Goal: Obtain resource: Obtain resource

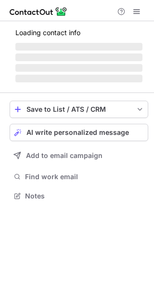
scroll to position [5, 5]
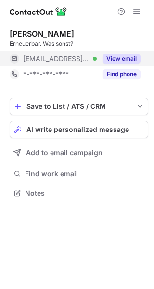
click at [125, 56] on button "View email" at bounding box center [121, 59] width 38 height 10
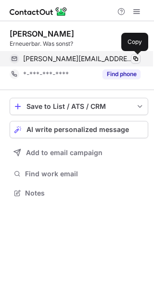
click at [136, 58] on span at bounding box center [136, 59] width 8 height 8
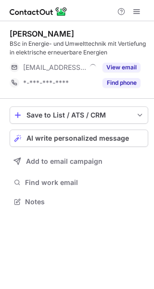
scroll to position [194, 154]
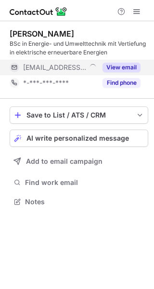
click at [121, 63] on button "View email" at bounding box center [121, 68] width 38 height 10
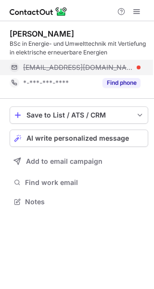
click at [84, 64] on div "sina@thurplus.ch" at bounding box center [81, 67] width 117 height 9
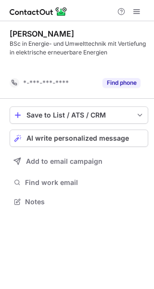
scroll to position [179, 154]
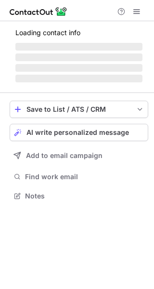
scroll to position [186, 154]
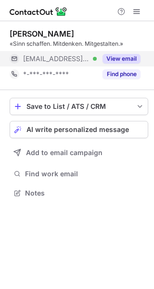
click at [126, 56] on button "View email" at bounding box center [121, 59] width 38 height 10
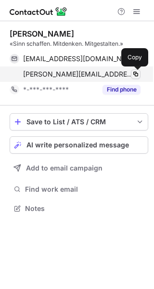
click at [139, 74] on span at bounding box center [136, 74] width 8 height 8
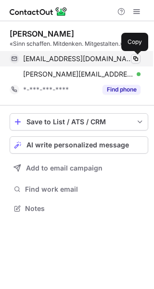
click at [131, 61] on button at bounding box center [136, 59] width 10 height 10
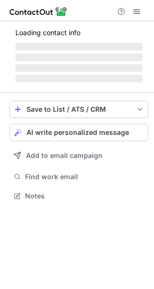
scroll to position [5, 5]
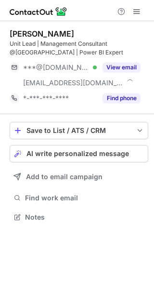
scroll to position [210, 154]
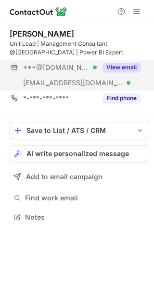
click at [128, 64] on button "View email" at bounding box center [121, 68] width 38 height 10
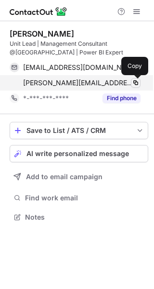
click at [137, 83] on span at bounding box center [136, 83] width 8 height 8
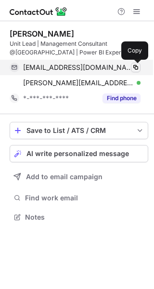
click at [136, 70] on span at bounding box center [136, 68] width 8 height 8
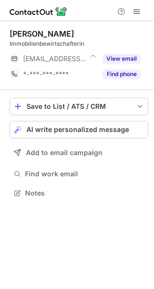
scroll to position [5, 5]
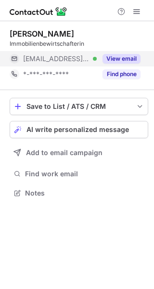
click at [118, 60] on button "View email" at bounding box center [121, 59] width 38 height 10
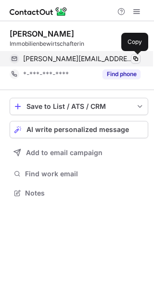
click at [138, 59] on span at bounding box center [136, 59] width 8 height 8
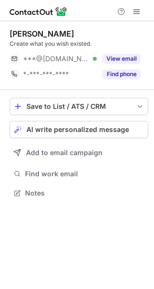
scroll to position [5, 5]
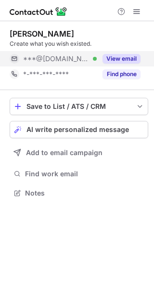
click at [127, 53] on div "View email" at bounding box center [119, 58] width 44 height 15
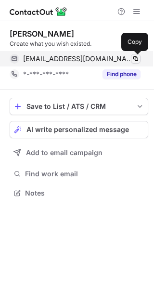
click at [134, 56] on span at bounding box center [136, 59] width 8 height 8
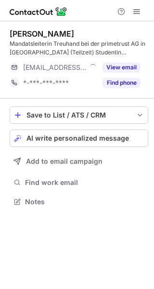
scroll to position [194, 154]
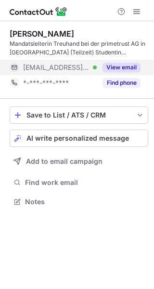
click at [125, 72] on button "View email" at bounding box center [121, 68] width 38 height 10
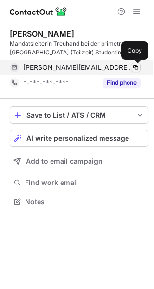
click at [135, 66] on span at bounding box center [136, 68] width 8 height 8
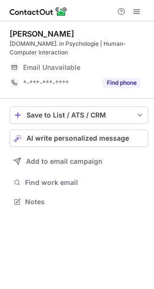
scroll to position [194, 154]
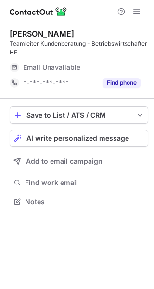
scroll to position [194, 154]
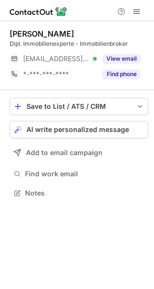
scroll to position [5, 5]
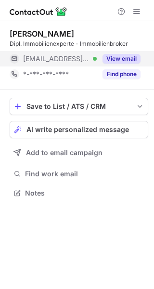
click at [126, 61] on button "View email" at bounding box center [121, 59] width 38 height 10
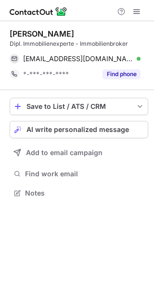
click at [141, 57] on div "[EMAIL_ADDRESS][DOMAIN_NAME] Verified Copy" at bounding box center [79, 58] width 139 height 15
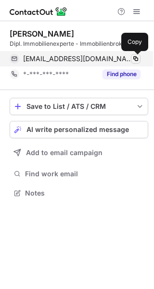
click at [135, 57] on span at bounding box center [136, 59] width 8 height 8
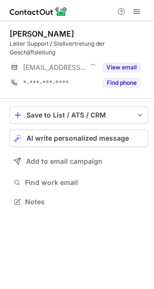
scroll to position [194, 154]
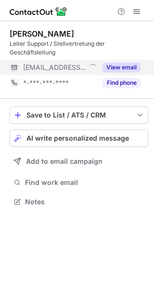
click at [127, 63] on button "View email" at bounding box center [121, 68] width 38 height 10
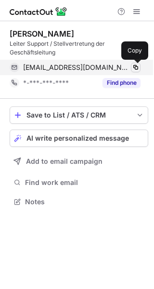
click at [136, 65] on span at bounding box center [136, 68] width 8 height 8
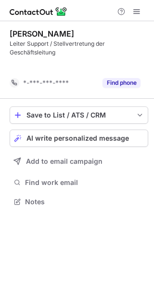
scroll to position [179, 154]
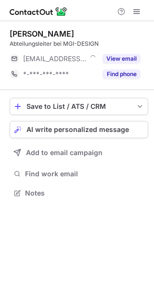
scroll to position [5, 5]
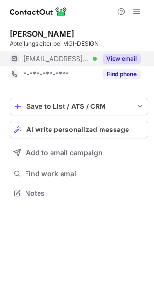
click at [129, 58] on button "View email" at bounding box center [121, 59] width 38 height 10
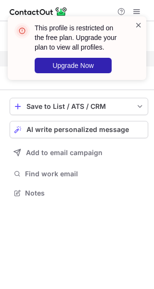
click at [139, 25] on span at bounding box center [139, 25] width 8 height 10
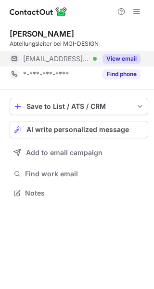
click at [138, 12] on span at bounding box center [137, 12] width 8 height 8
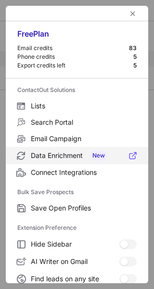
scroll to position [112, 0]
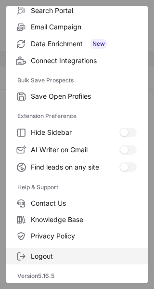
click at [49, 252] on span "Logout" at bounding box center [84, 256] width 106 height 9
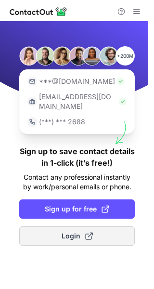
click at [62, 231] on span "Login" at bounding box center [77, 236] width 31 height 10
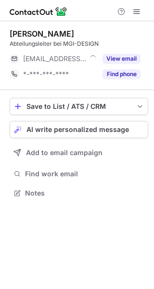
scroll to position [5, 5]
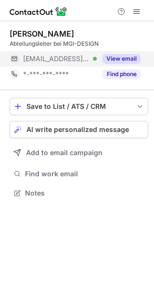
click at [123, 56] on button "View email" at bounding box center [121, 59] width 38 height 10
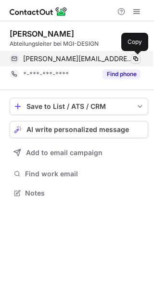
click at [138, 57] on span at bounding box center [136, 59] width 8 height 8
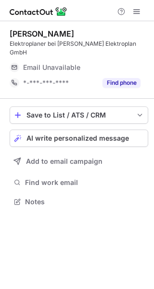
scroll to position [5, 5]
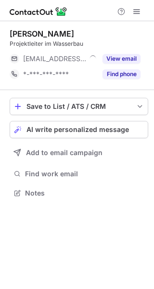
scroll to position [5, 5]
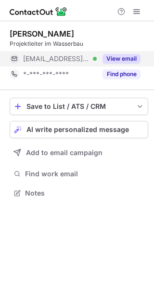
click at [129, 52] on div "View email" at bounding box center [119, 58] width 44 height 15
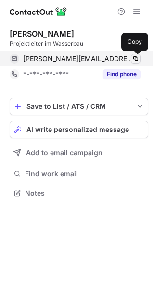
click at [134, 58] on span at bounding box center [136, 59] width 8 height 8
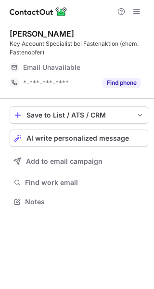
scroll to position [194, 154]
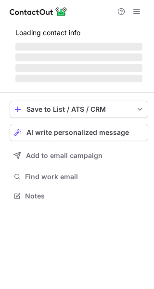
scroll to position [186, 154]
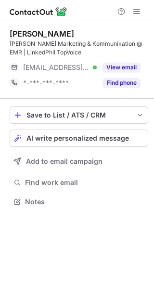
scroll to position [194, 154]
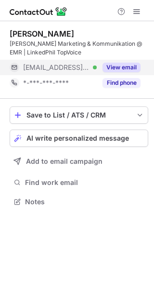
click at [122, 67] on button "View email" at bounding box center [121, 68] width 38 height 10
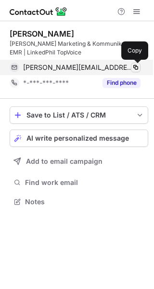
click at [134, 64] on span at bounding box center [136, 68] width 8 height 8
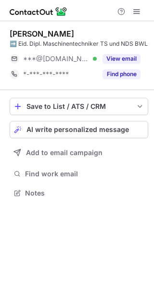
scroll to position [194, 154]
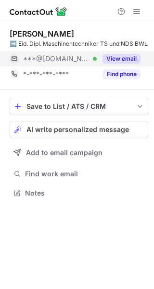
click at [127, 63] on button "View email" at bounding box center [121, 59] width 38 height 10
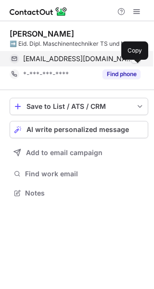
click at [134, 63] on span at bounding box center [136, 59] width 8 height 8
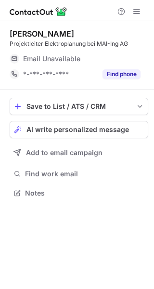
scroll to position [5, 5]
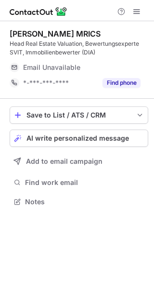
scroll to position [194, 154]
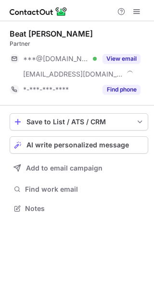
scroll to position [201, 154]
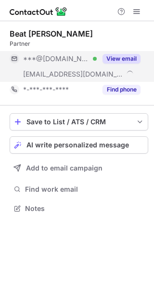
click at [129, 60] on button "View email" at bounding box center [121, 59] width 38 height 10
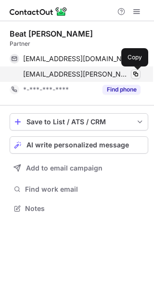
click at [132, 74] on span at bounding box center [136, 74] width 8 height 8
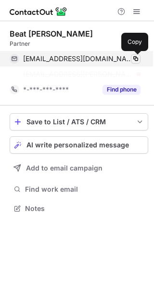
click at [136, 57] on span at bounding box center [136, 59] width 8 height 8
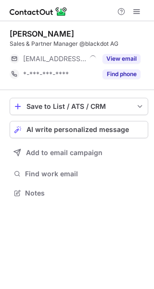
scroll to position [5, 5]
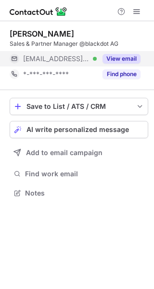
click at [124, 51] on div "View email" at bounding box center [119, 58] width 44 height 15
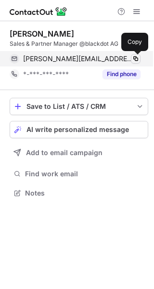
click at [138, 55] on span at bounding box center [136, 59] width 8 height 8
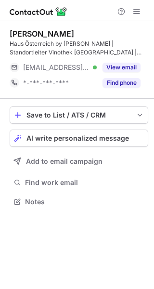
scroll to position [194, 154]
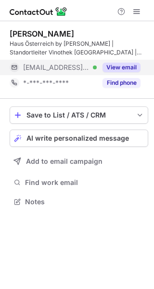
click at [126, 67] on button "View email" at bounding box center [121, 68] width 38 height 10
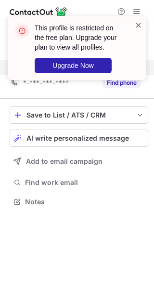
click at [138, 25] on span at bounding box center [139, 25] width 8 height 10
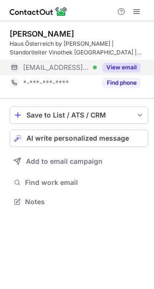
click at [136, 11] on div "This profile is restricted on the free plan. Upgrade your plan to view all prof…" at bounding box center [77, 16] width 154 height 19
click at [136, 11] on span at bounding box center [137, 12] width 8 height 8
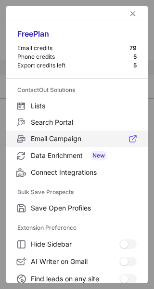
scroll to position [112, 0]
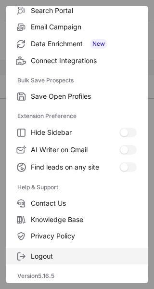
click at [47, 254] on span "Logout" at bounding box center [84, 256] width 106 height 9
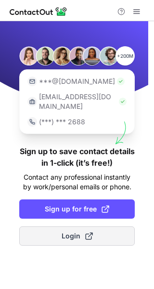
click at [60, 226] on button "Login" at bounding box center [76, 235] width 115 height 19
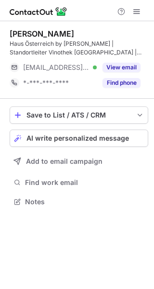
scroll to position [194, 154]
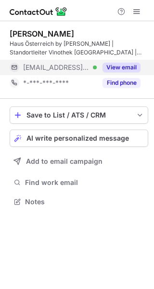
click at [120, 63] on button "View email" at bounding box center [121, 68] width 38 height 10
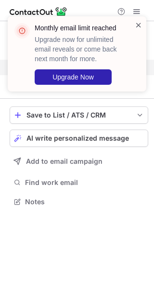
click at [139, 25] on span at bounding box center [139, 25] width 8 height 10
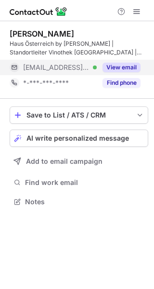
click at [138, 13] on span at bounding box center [137, 12] width 8 height 8
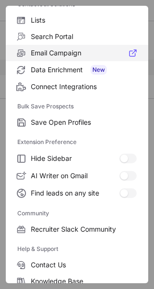
scroll to position [147, 0]
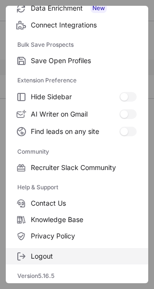
click at [53, 256] on span "Logout" at bounding box center [84, 256] width 106 height 9
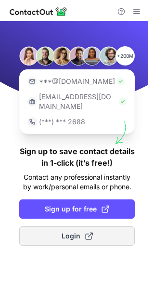
click at [77, 231] on span "Login" at bounding box center [77, 236] width 31 height 10
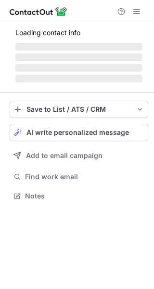
scroll to position [194, 154]
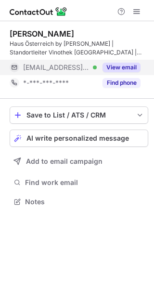
click at [122, 68] on button "View email" at bounding box center [121, 68] width 38 height 10
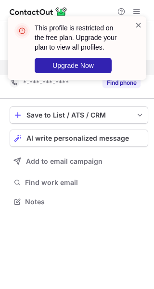
click at [139, 23] on span at bounding box center [139, 25] width 8 height 10
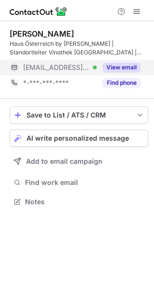
click at [136, 9] on span at bounding box center [137, 12] width 8 height 8
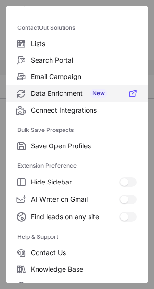
scroll to position [112, 0]
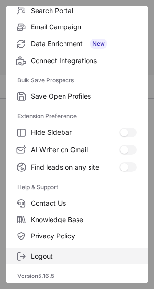
click at [60, 250] on label "Logout" at bounding box center [77, 256] width 142 height 16
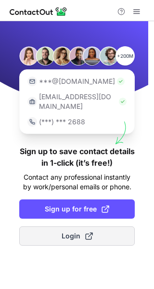
click at [67, 231] on span "Login" at bounding box center [77, 236] width 31 height 10
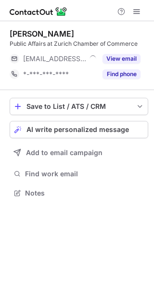
scroll to position [5, 5]
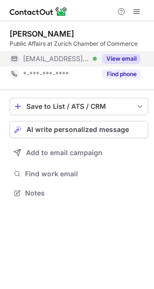
click at [128, 54] on button "View email" at bounding box center [121, 59] width 38 height 10
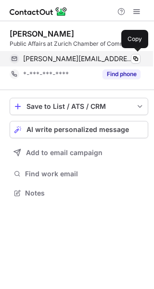
click at [136, 53] on div "birchler@fdp-zh.ch Verified Copy" at bounding box center [75, 58] width 131 height 15
